Goal: Find specific page/section: Find specific page/section

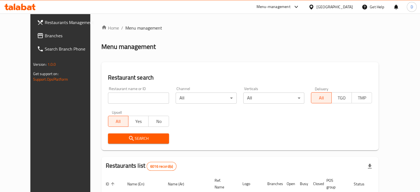
drag, startPoint x: 0, startPoint y: 0, endPoint x: 138, endPoint y: 98, distance: 169.4
click at [138, 98] on input "search" at bounding box center [138, 98] width 61 height 11
type input "jasm"
click button "Search" at bounding box center [138, 138] width 61 height 10
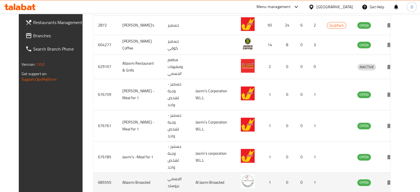
scroll to position [94, 0]
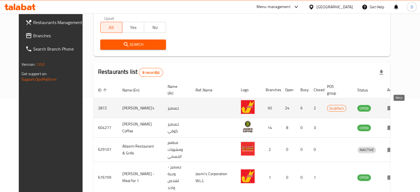
click at [394, 107] on icon "enhanced table" at bounding box center [390, 108] width 7 height 7
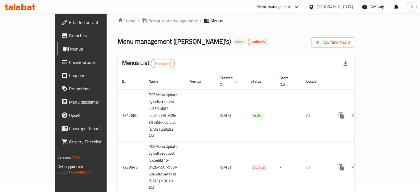
scroll to position [28, 0]
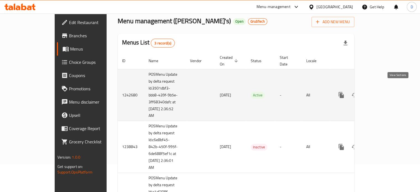
click at [384, 93] on icon "enhanced table" at bounding box center [381, 95] width 5 height 5
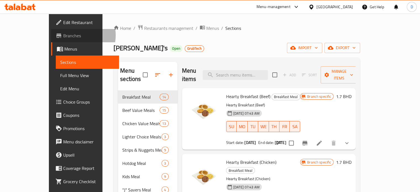
click at [63, 35] on span "Branches" at bounding box center [88, 35] width 51 height 7
